Goal: Find specific page/section: Find specific page/section

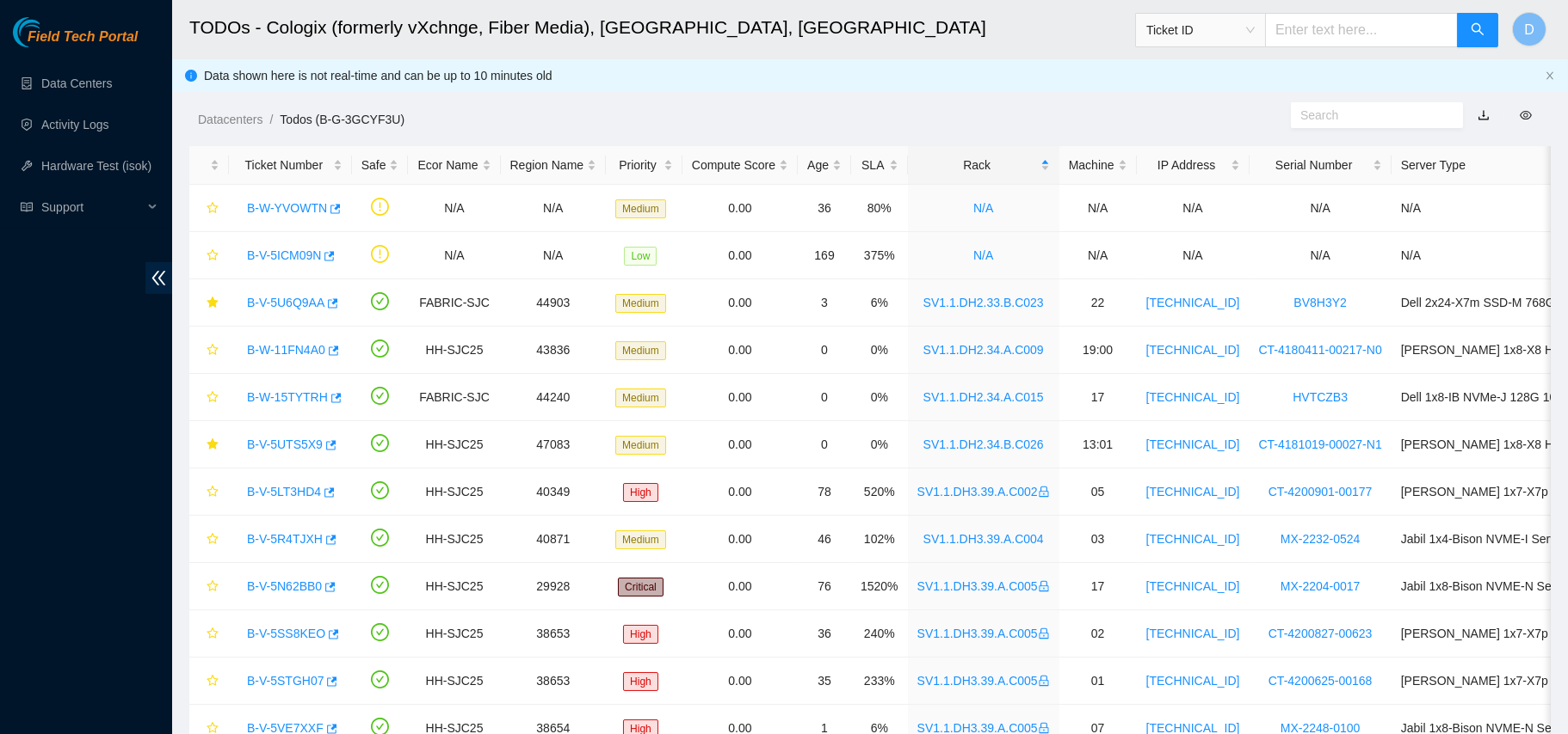
scroll to position [1, 0]
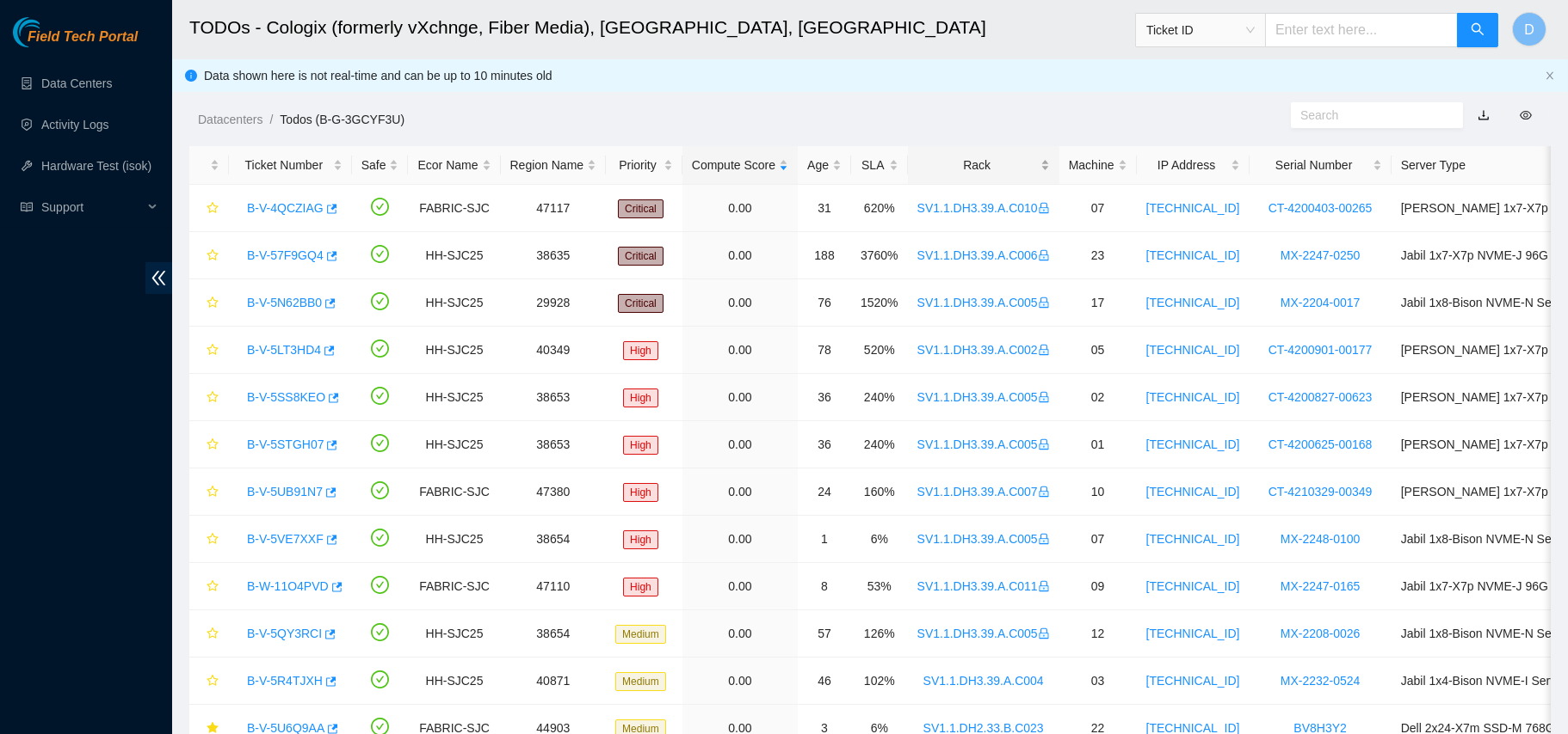
click at [945, 156] on div "Rack" at bounding box center [984, 165] width 133 height 19
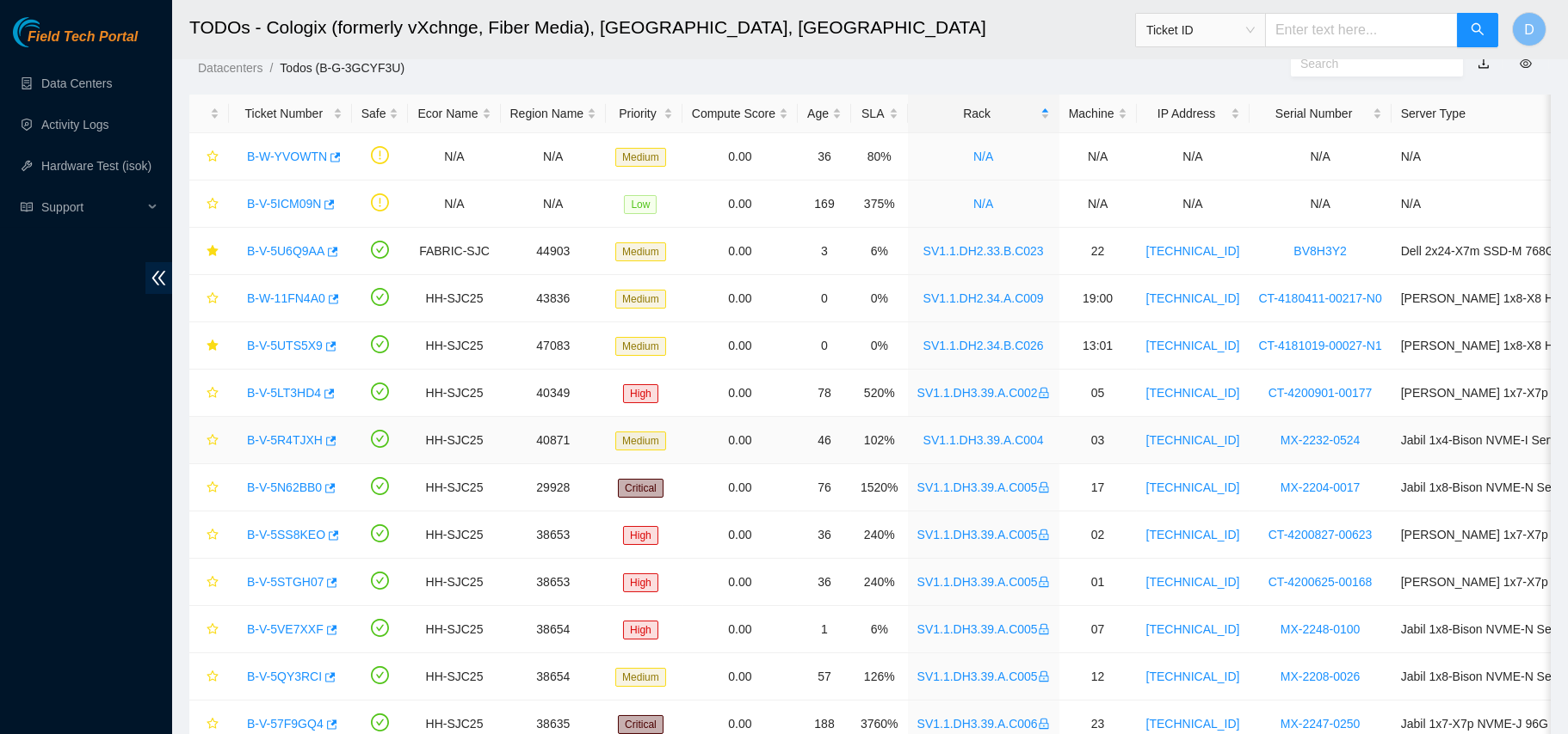
scroll to position [325, 0]
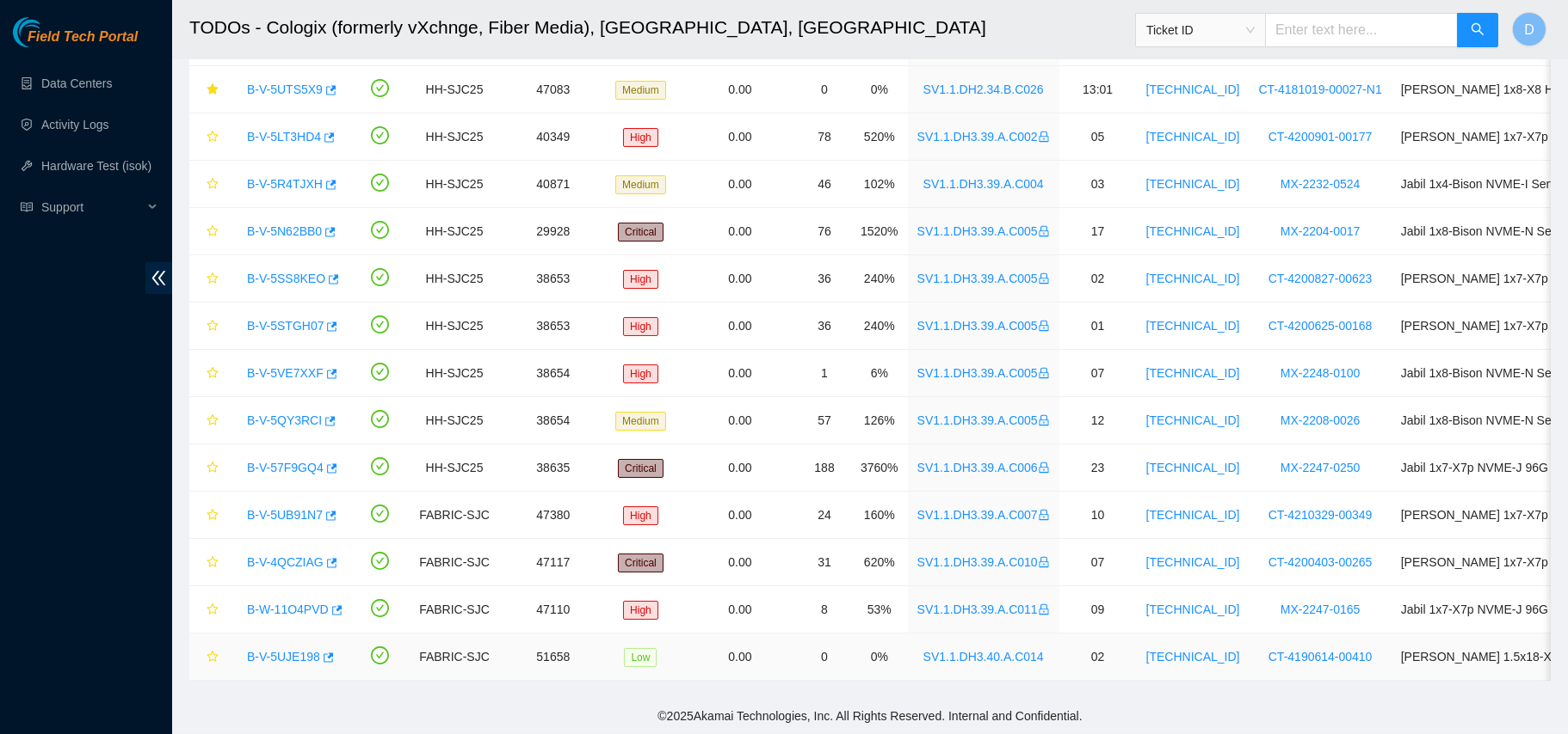
click at [276, 650] on link "B-V-5UJE198" at bounding box center [283, 657] width 73 height 14
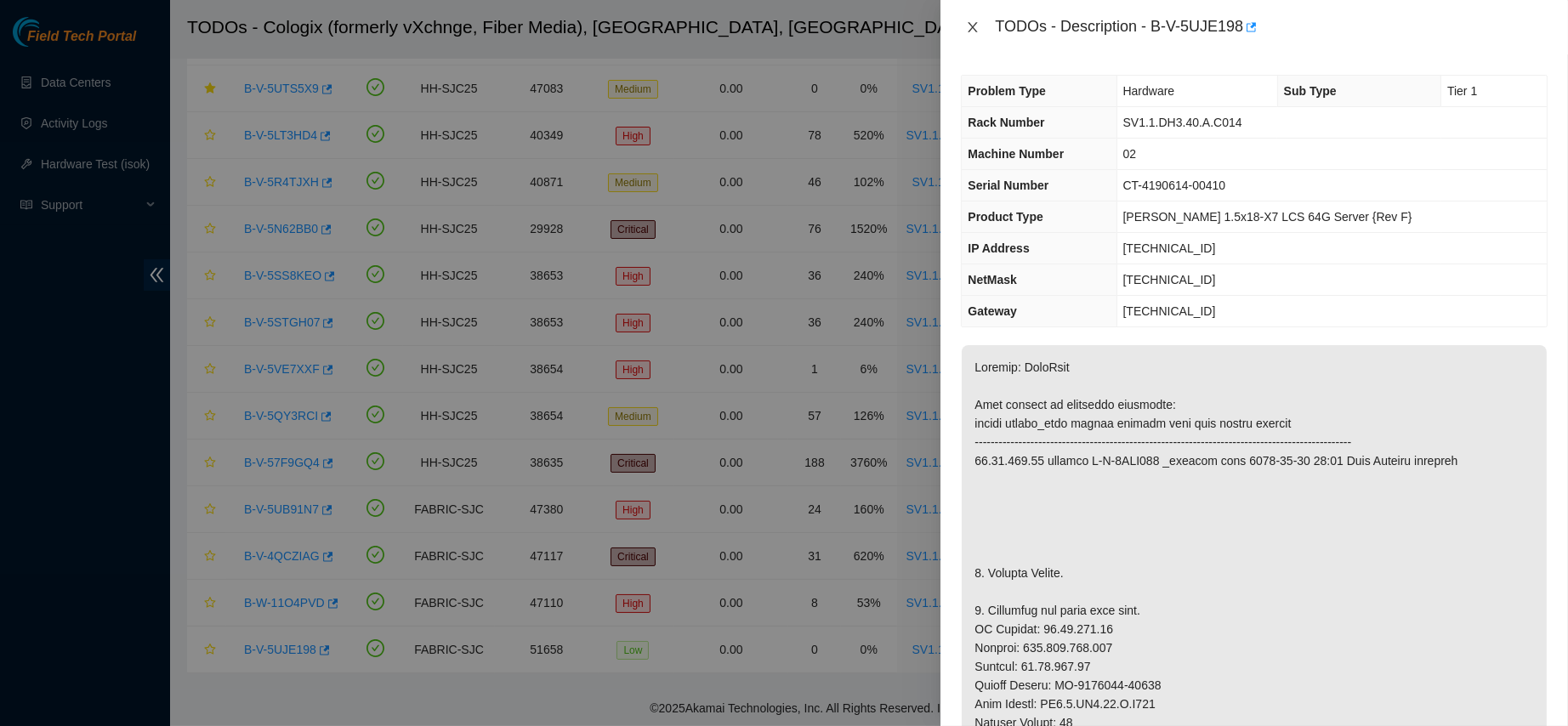
click at [976, 21] on icon "close" at bounding box center [972, 27] width 13 height 13
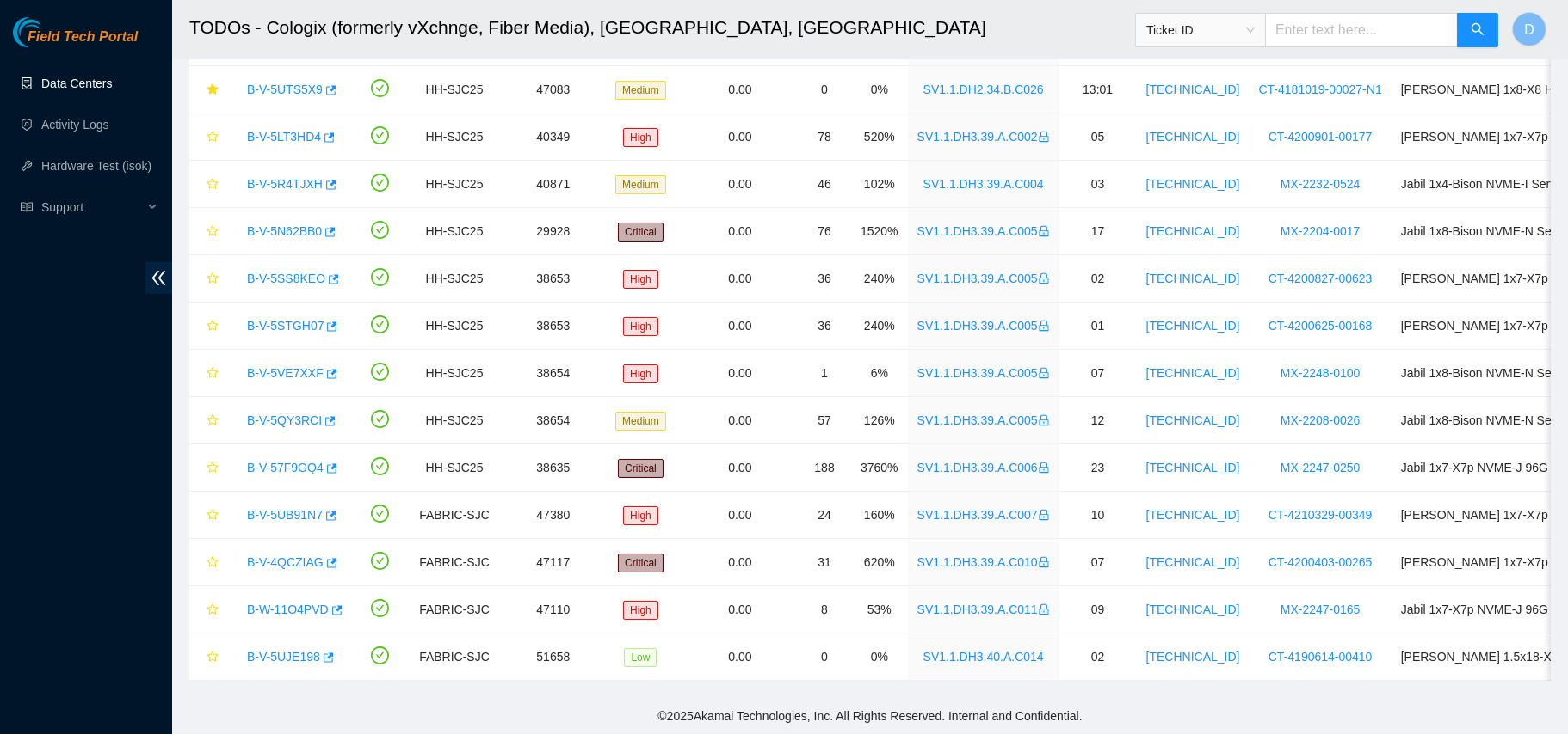
click at [101, 76] on link "Data Centers" at bounding box center [76, 83] width 71 height 14
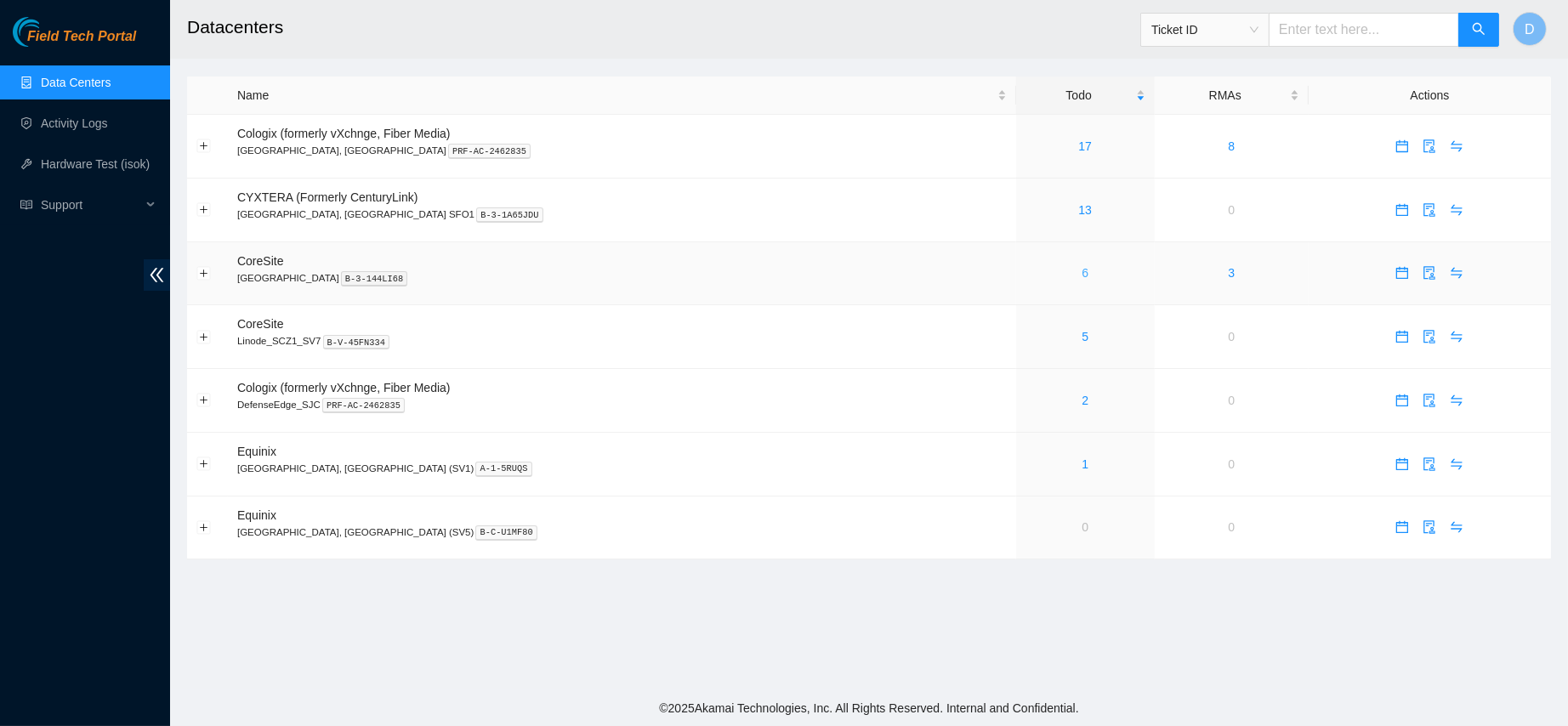
click at [1082, 280] on link "6" at bounding box center [1086, 273] width 7 height 13
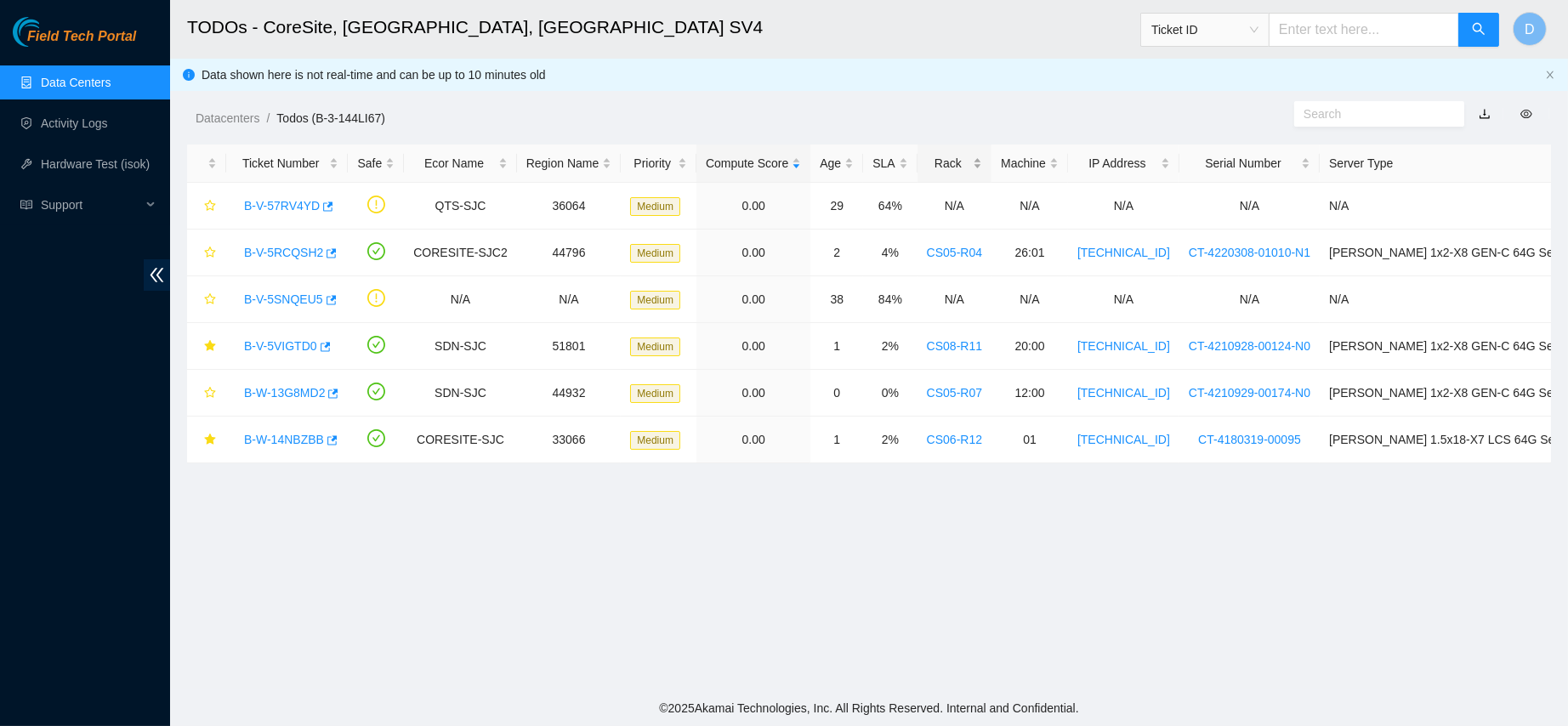
click at [947, 166] on div "Rack" at bounding box center [954, 163] width 55 height 19
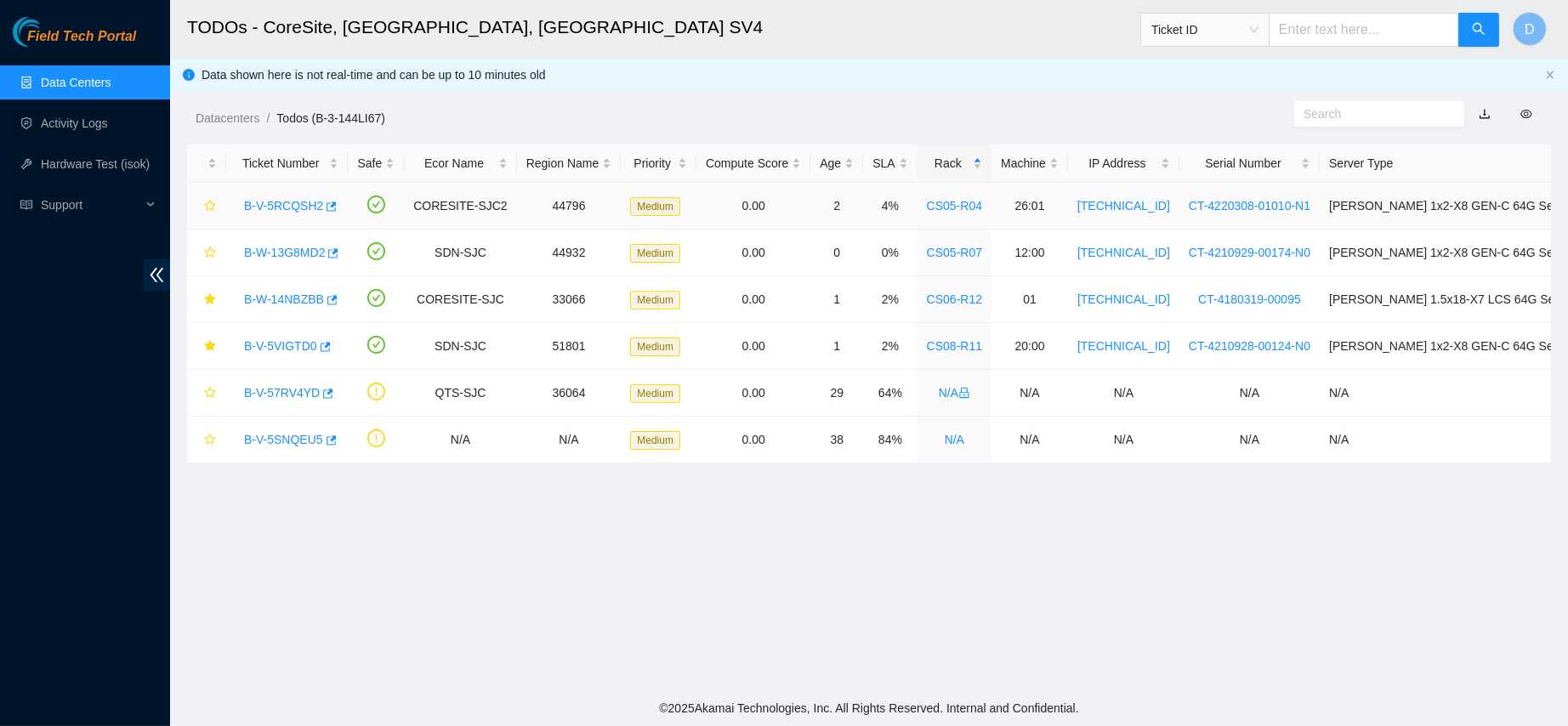
click at [273, 208] on link "B-V-5RCQSH2" at bounding box center [283, 205] width 79 height 13
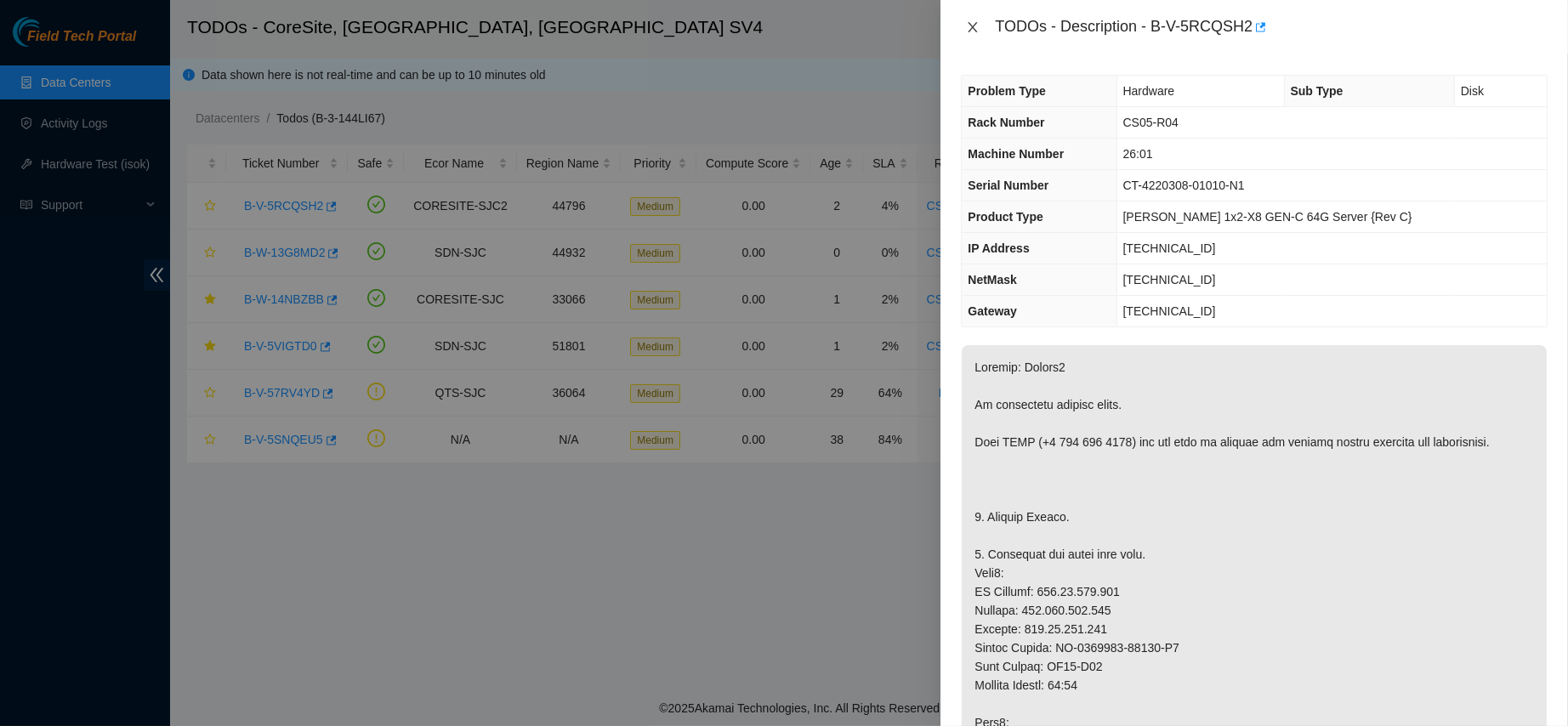
click at [971, 26] on icon "close" at bounding box center [972, 27] width 13 height 13
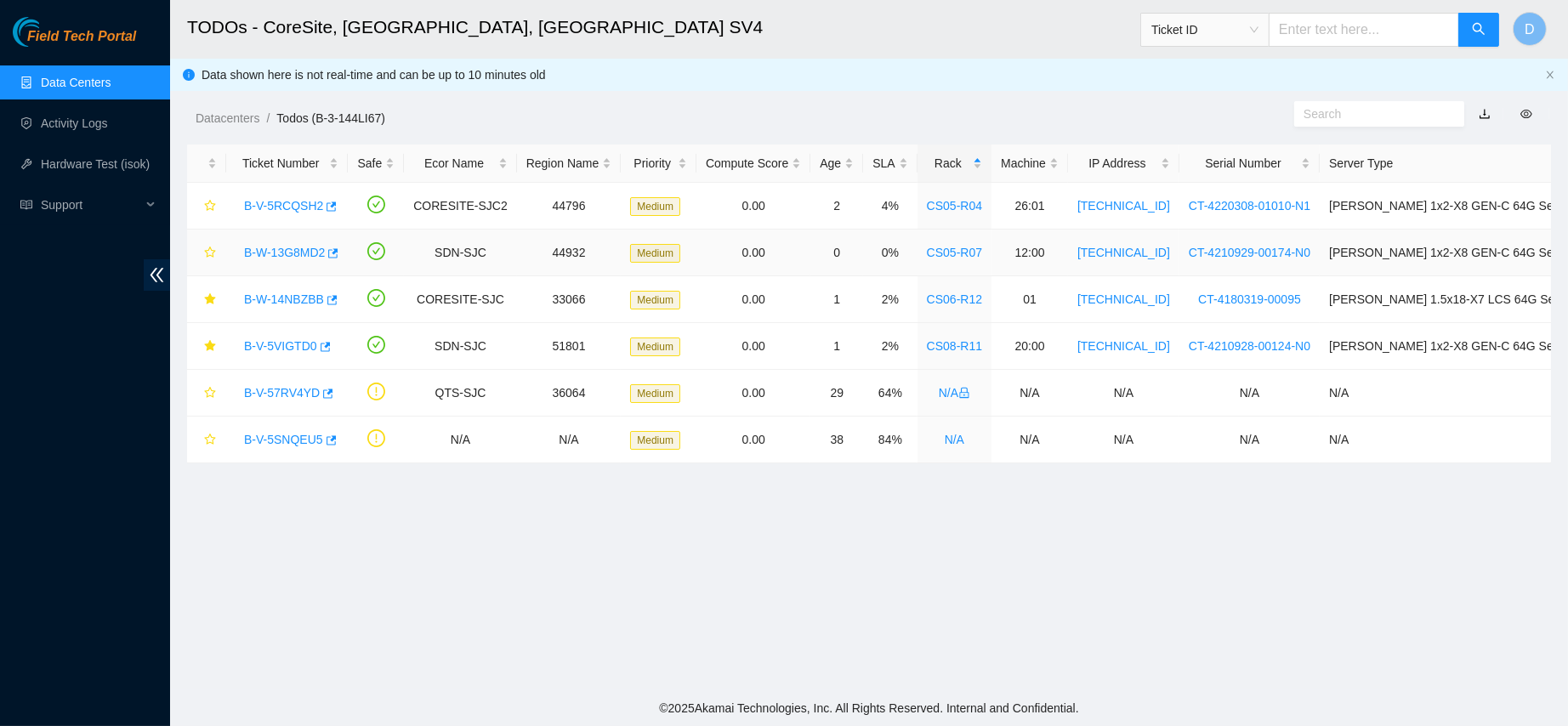
click at [269, 256] on link "B-W-13G8MD2" at bounding box center [284, 252] width 81 height 13
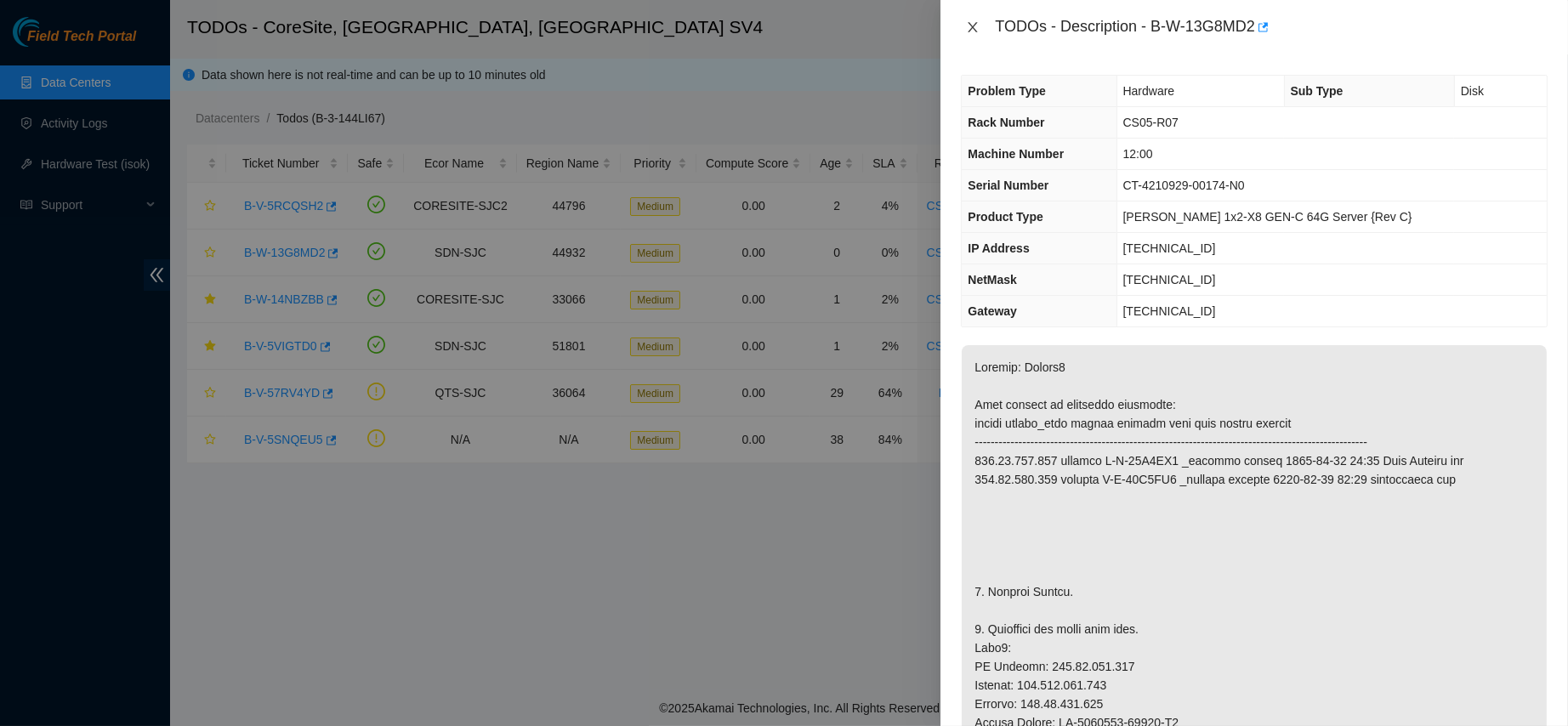
click at [979, 20] on button "Close" at bounding box center [972, 28] width 23 height 16
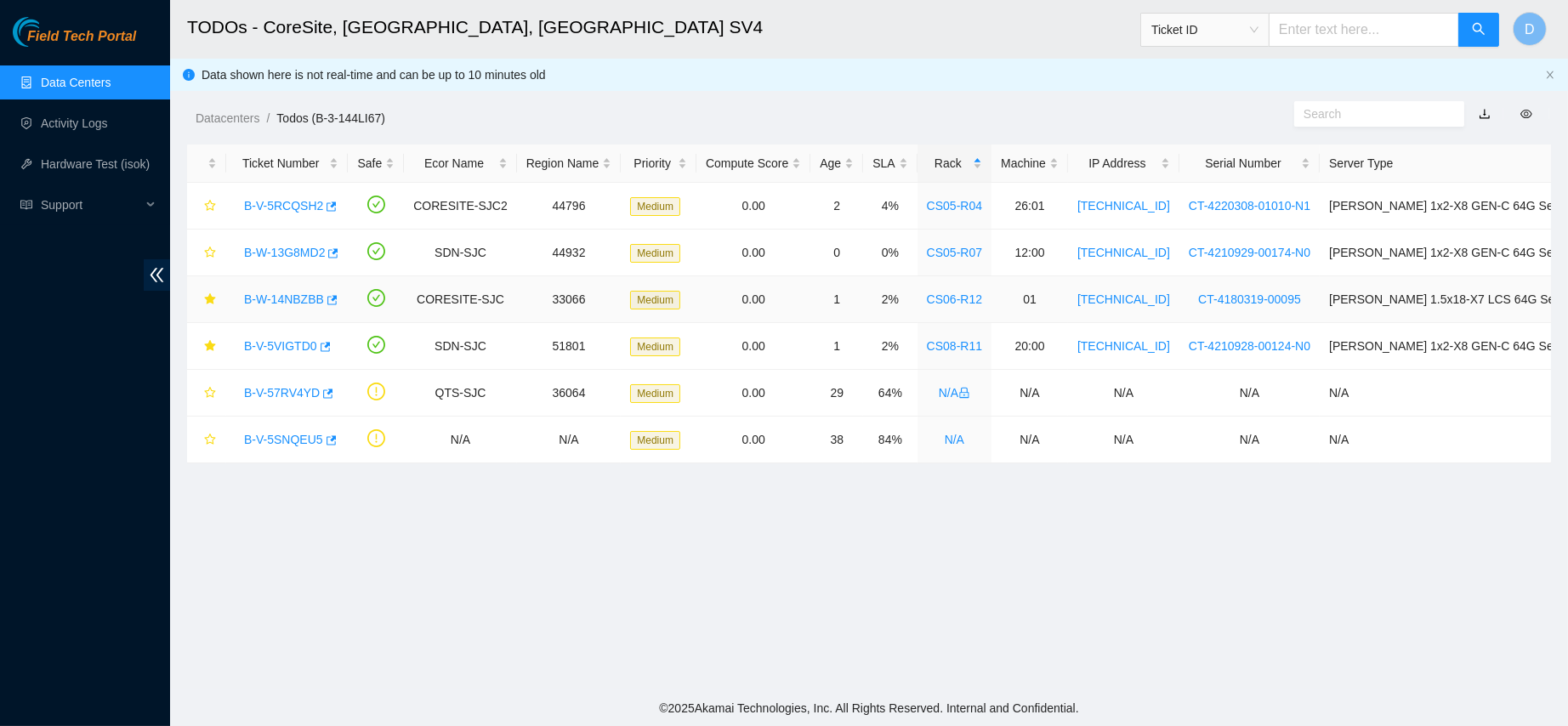
click at [284, 300] on link "B-W-14NBZBB" at bounding box center [283, 299] width 80 height 13
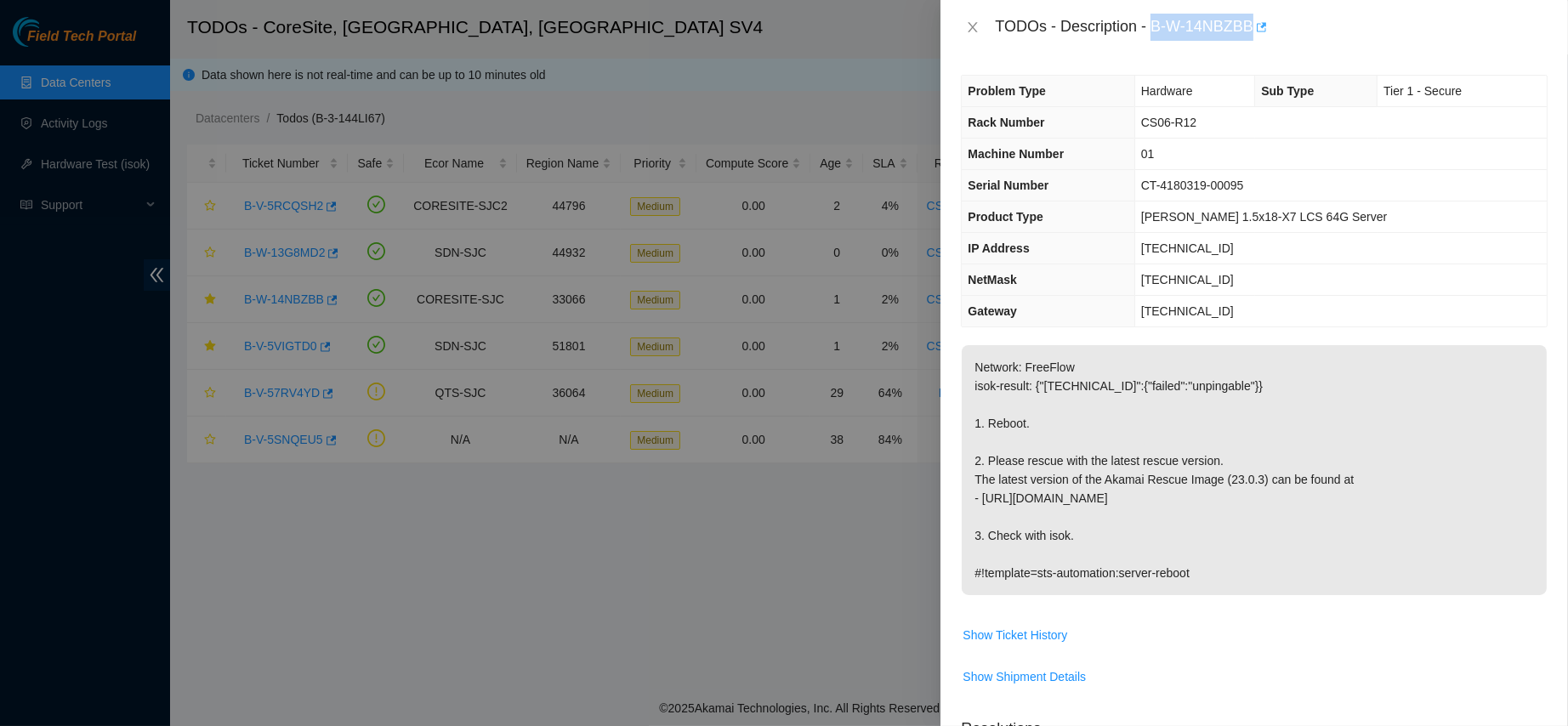
drag, startPoint x: 1205, startPoint y: 23, endPoint x: 1348, endPoint y: 29, distance: 143.1
click at [1348, 29] on div "TODOs - Description - B-W-14NBZBB" at bounding box center [1271, 27] width 553 height 27
copy div "B-W-14NBZBB"
click at [975, 26] on icon "close" at bounding box center [972, 27] width 13 height 13
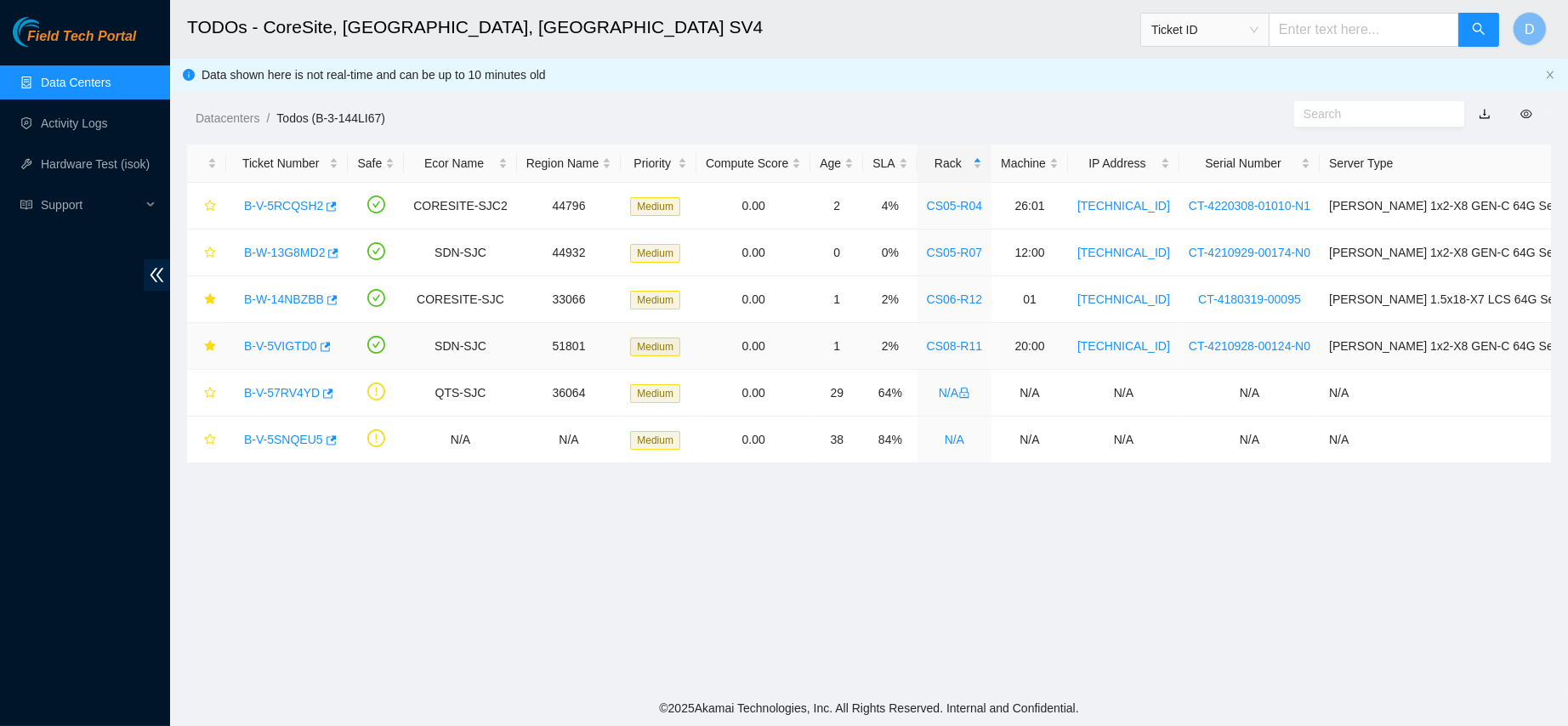
click at [273, 340] on link "B-V-5VIGTD0" at bounding box center [280, 345] width 73 height 13
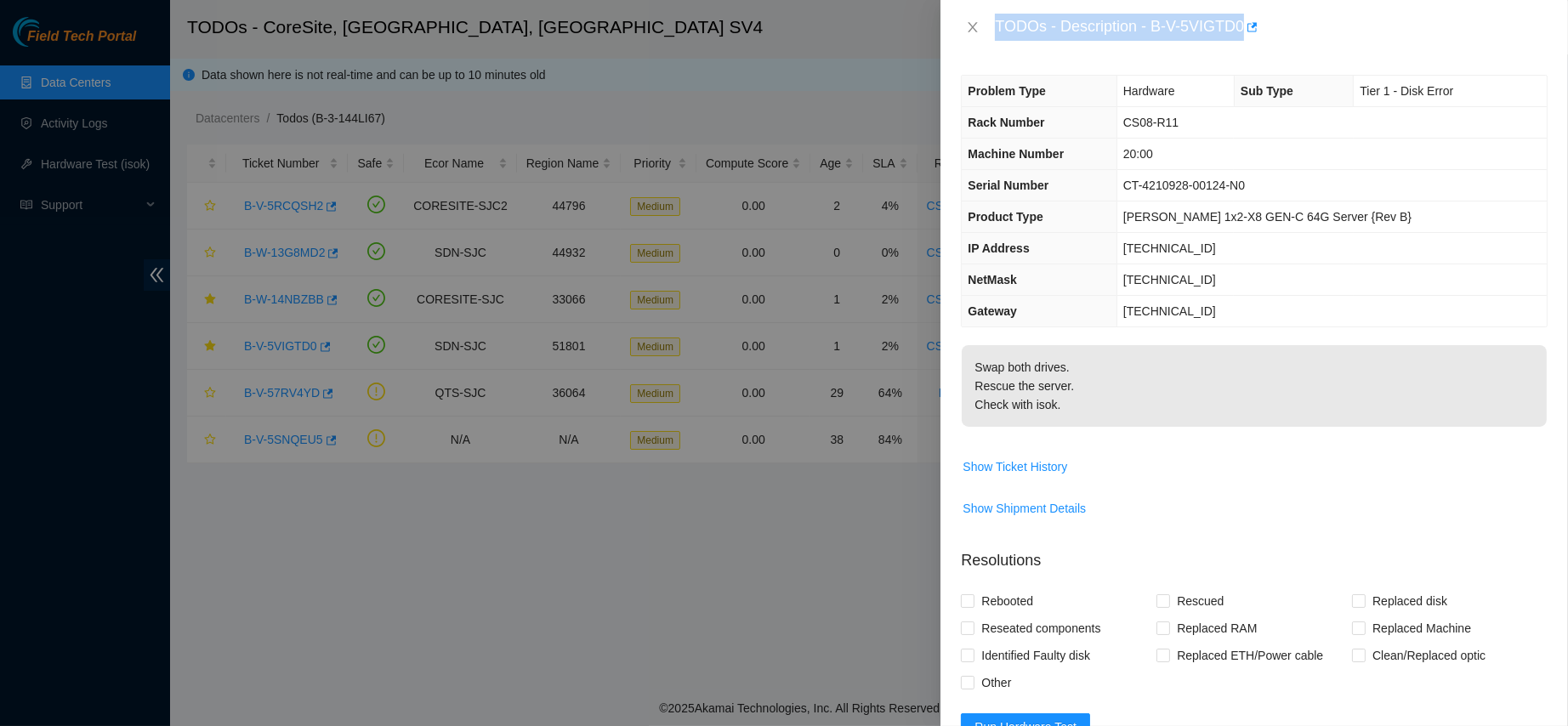
click at [1208, 27] on div "TODOs - Description - B-V-5VIGTD0" at bounding box center [1271, 27] width 553 height 27
drag, startPoint x: 1206, startPoint y: 26, endPoint x: 1344, endPoint y: 42, distance: 138.9
click at [1344, 42] on div "TODOs - Description - B-V-5VIGTD0" at bounding box center [1255, 27] width 628 height 55
copy div "B-V-5VIGTD0"
